Goal: Information Seeking & Learning: Learn about a topic

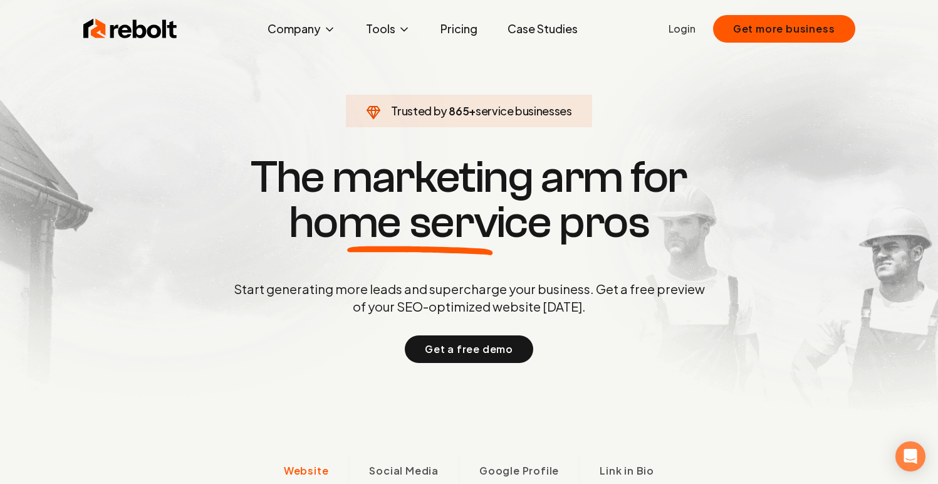
click at [467, 33] on link "Pricing" at bounding box center [458, 28] width 57 height 25
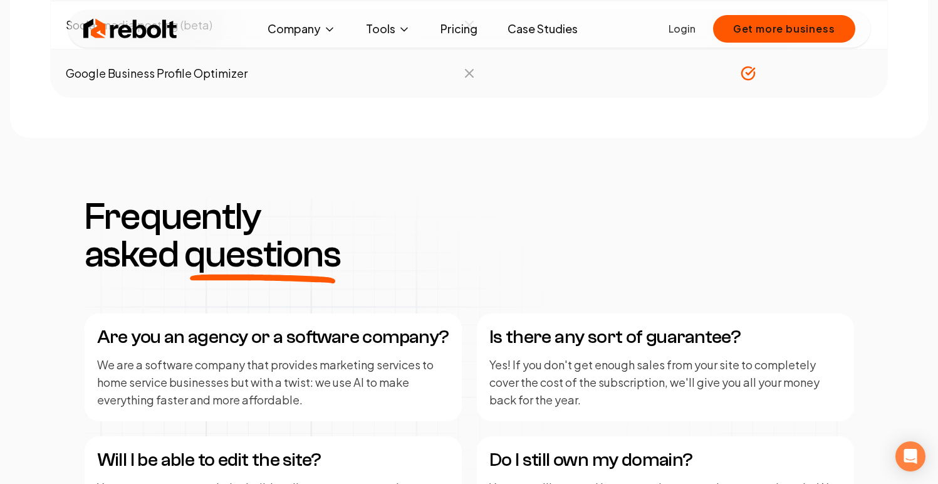
scroll to position [1673, 0]
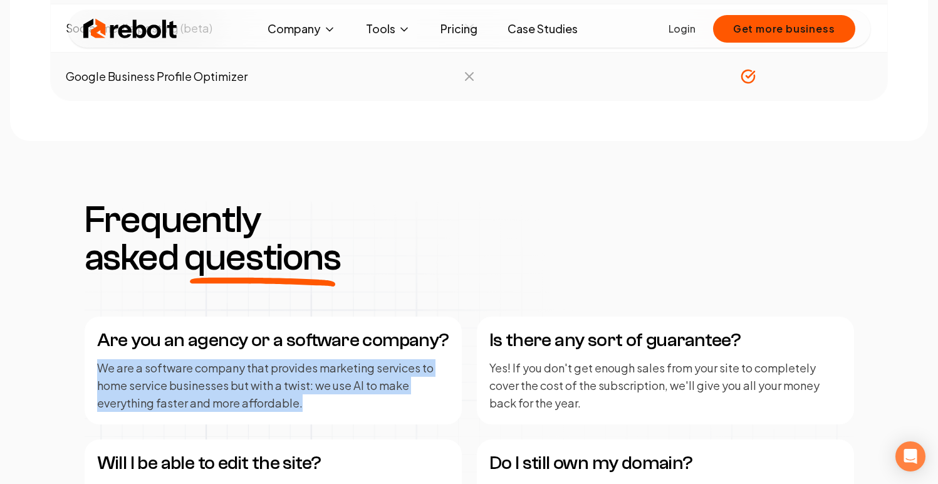
drag, startPoint x: 98, startPoint y: 104, endPoint x: 347, endPoint y: 144, distance: 252.6
click at [347, 359] on p "We are a software company that provides marketing services to home service busi…" at bounding box center [273, 385] width 352 height 53
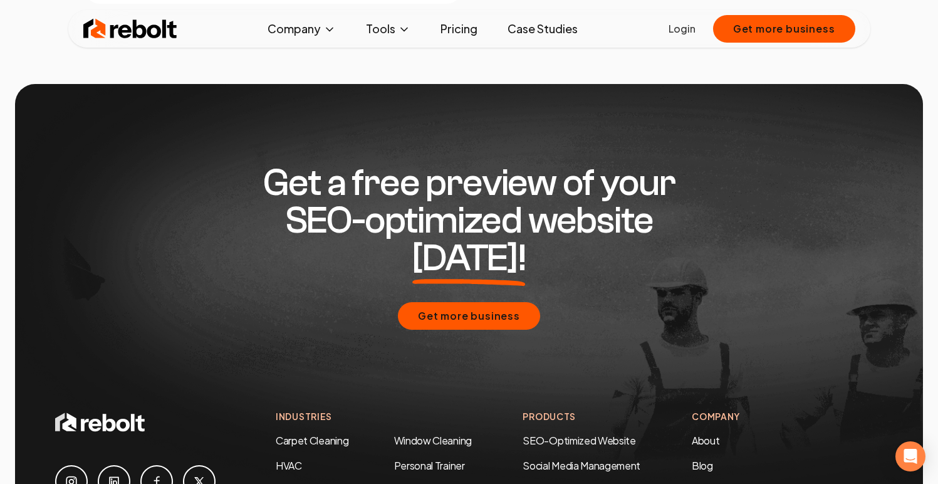
scroll to position [2442, 0]
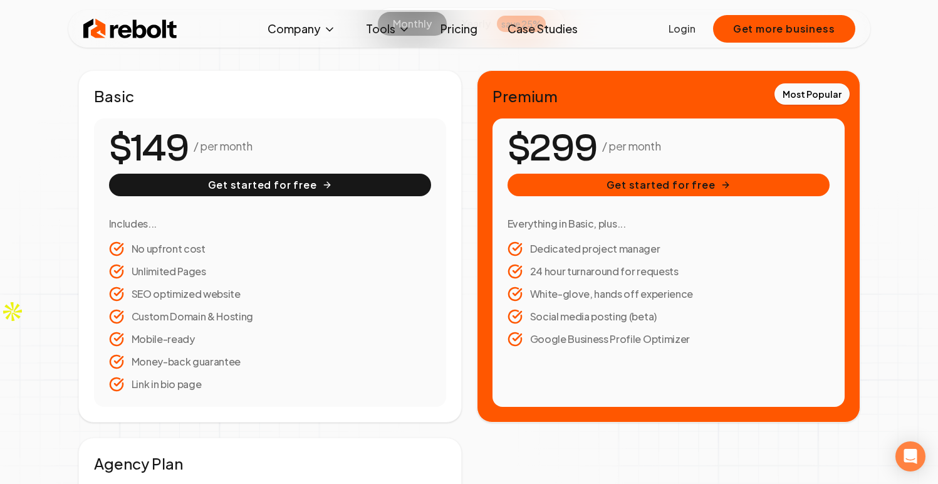
scroll to position [0, 0]
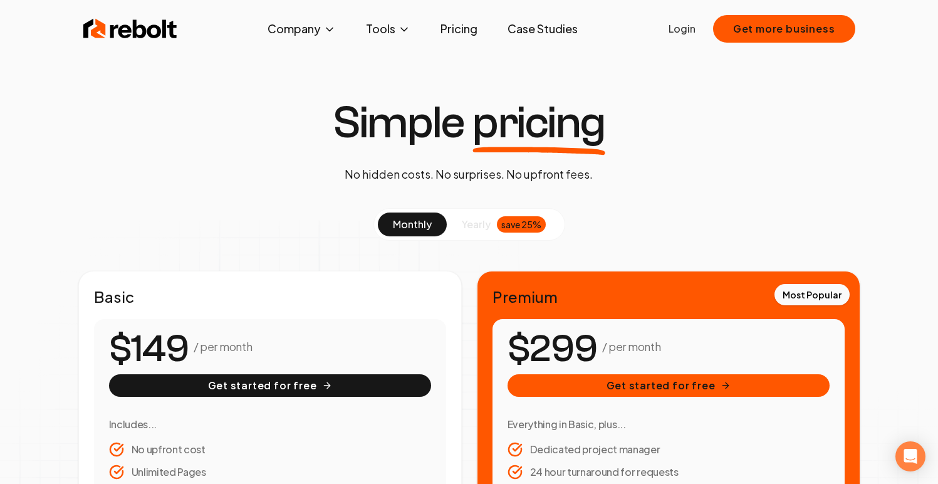
click at [154, 31] on img at bounding box center [130, 28] width 94 height 25
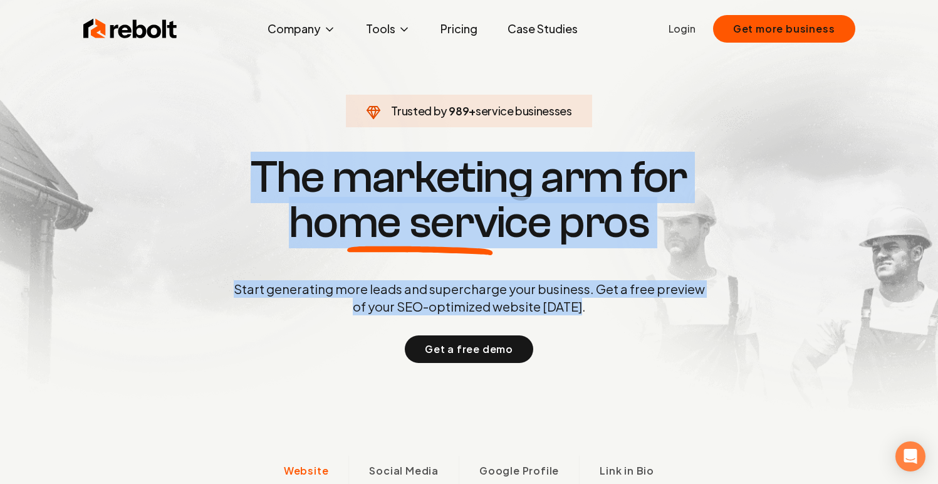
drag, startPoint x: 254, startPoint y: 167, endPoint x: 598, endPoint y: 321, distance: 377.5
click at [599, 321] on div "Trusted by 989 + service businesses The marketing arm for home service pros Sta…" at bounding box center [469, 257] width 621 height 211
click at [598, 321] on div "Start generating more leads and supercharge your business. Get a free preview o…" at bounding box center [469, 321] width 476 height 83
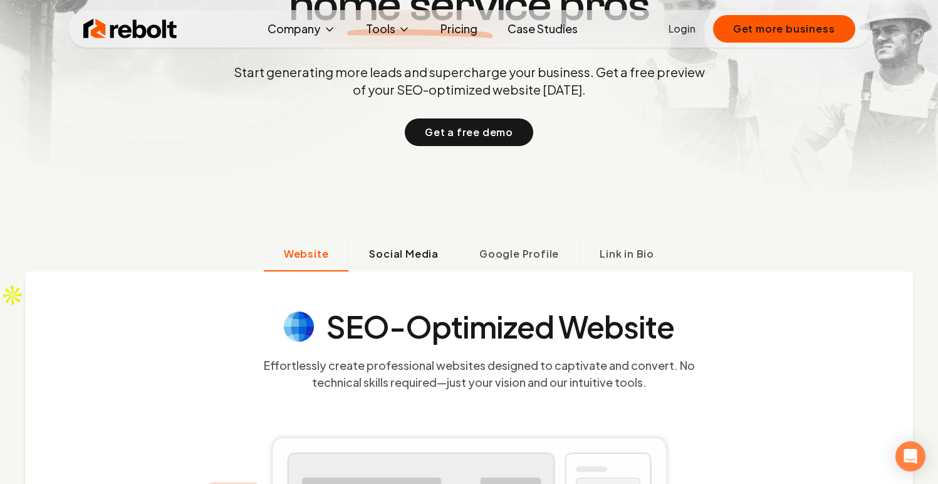
click at [443, 263] on button "Social Media" at bounding box center [403, 255] width 110 height 33
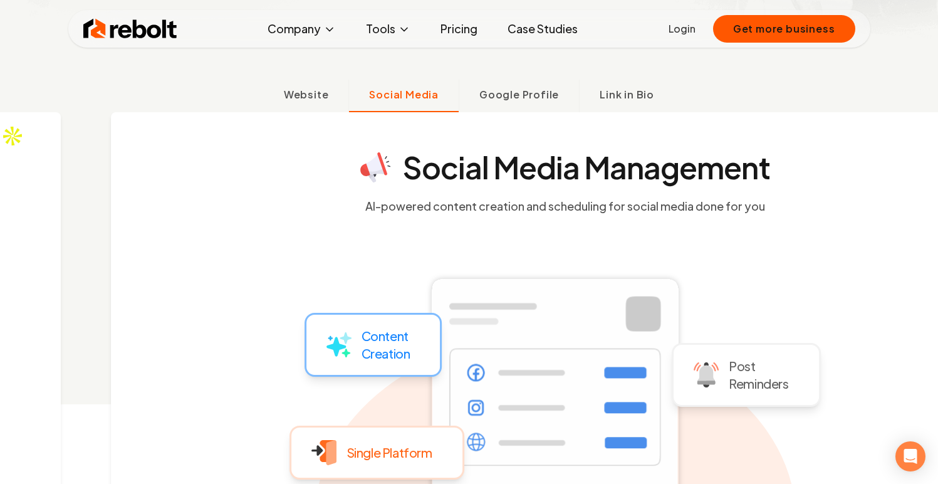
scroll to position [394, 0]
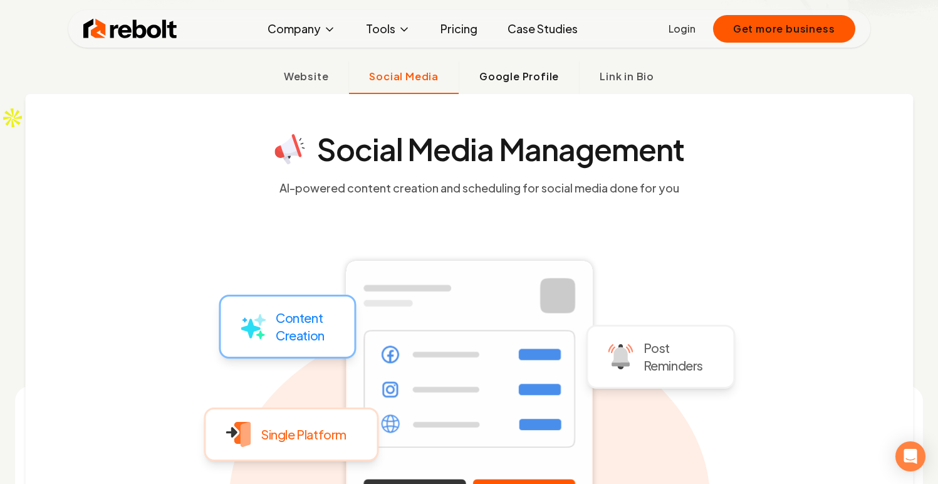
click at [533, 81] on span "Google Profile" at bounding box center [519, 76] width 80 height 15
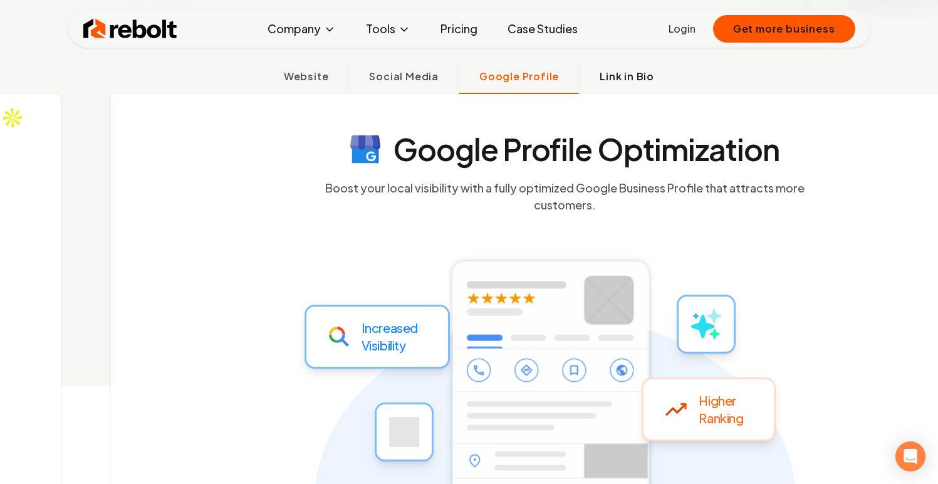
click at [633, 74] on span "Link in Bio" at bounding box center [627, 76] width 55 height 15
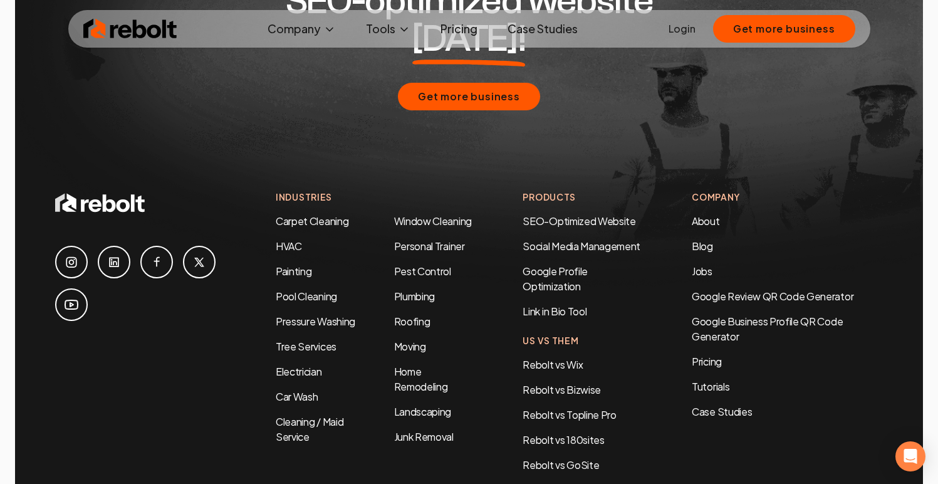
scroll to position [6022, 0]
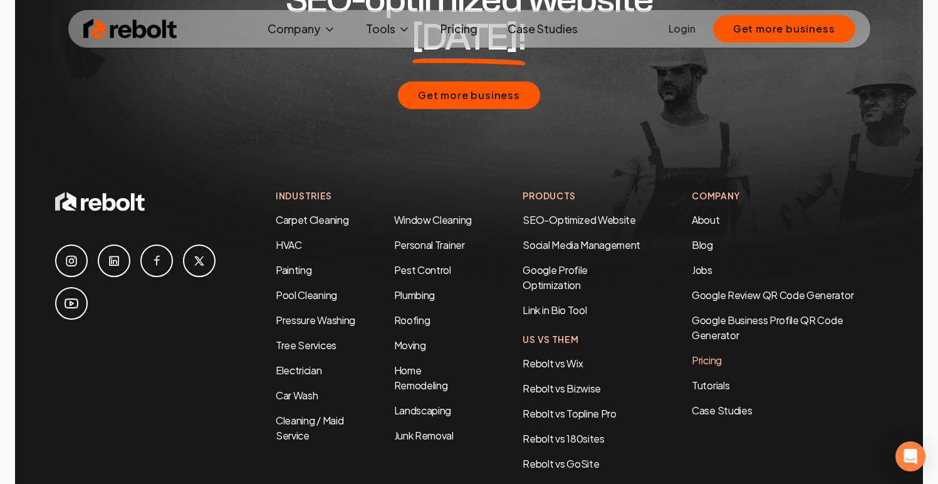
click at [715, 353] on link "Pricing" at bounding box center [787, 360] width 191 height 15
